Goal: Information Seeking & Learning: Learn about a topic

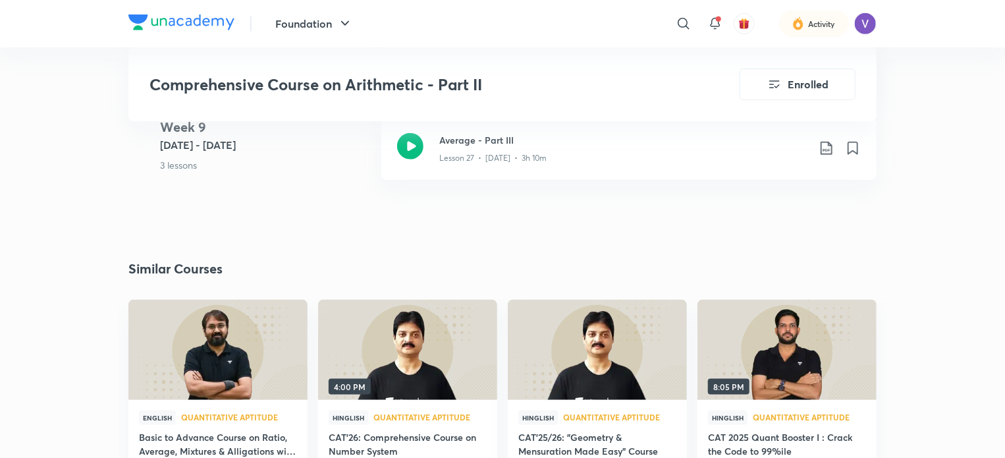
scroll to position [3186, 0]
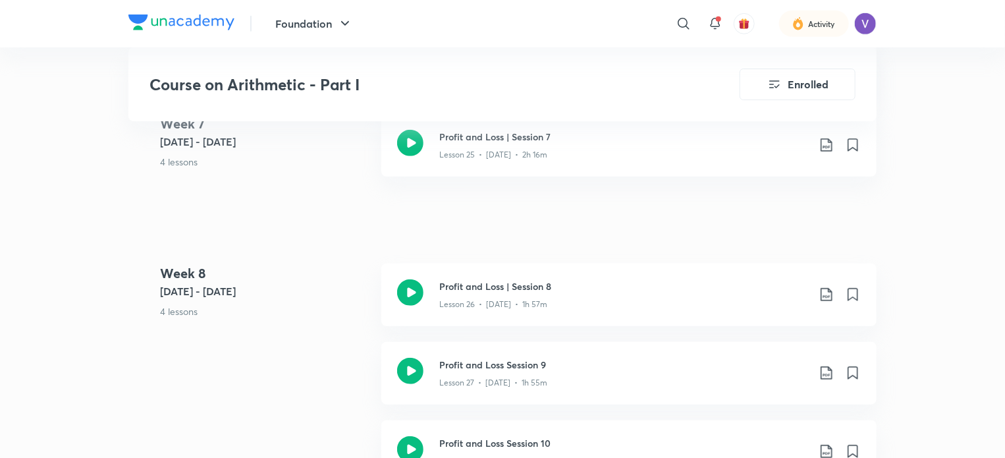
scroll to position [2856, 0]
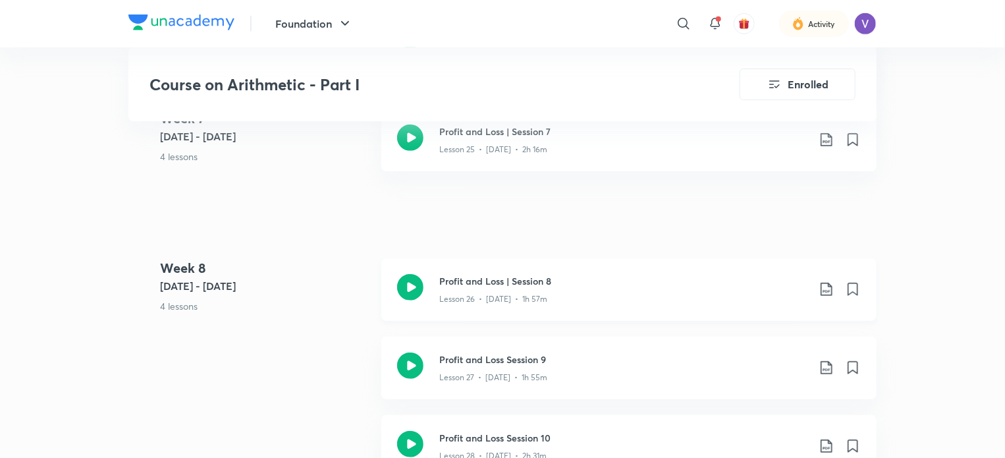
click at [507, 293] on p "Lesson 26 • Feb 26 • 1h 57m" at bounding box center [493, 299] width 108 height 12
